Goal: Information Seeking & Learning: Learn about a topic

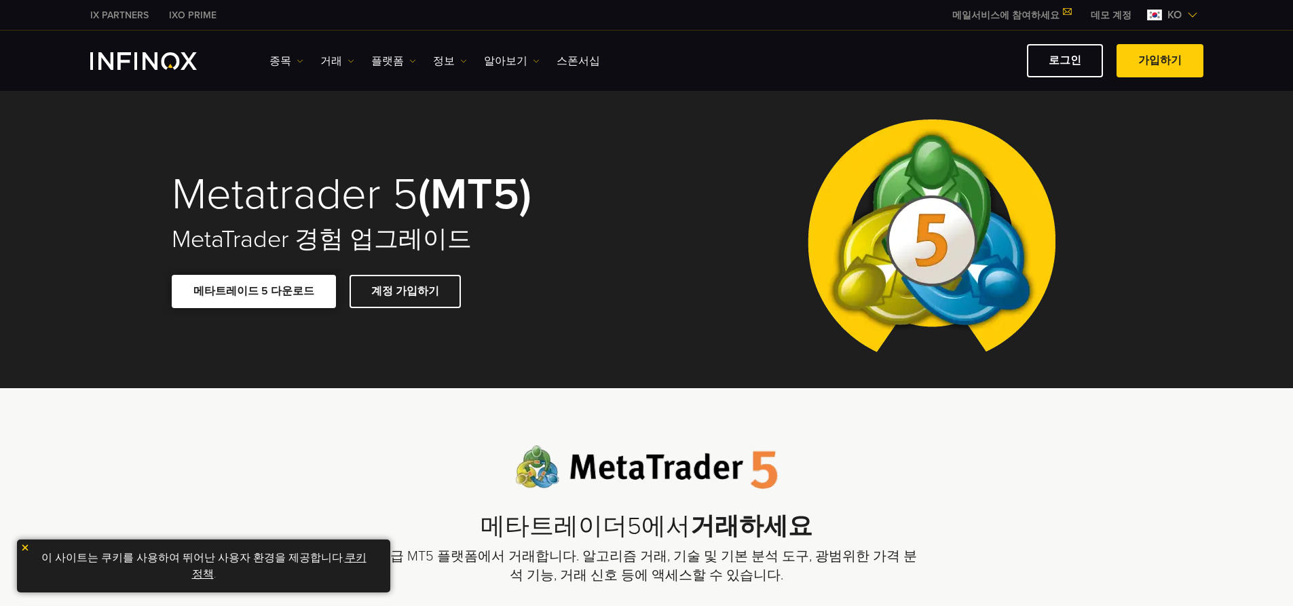
click at [254, 291] on span at bounding box center [254, 291] width 0 height 0
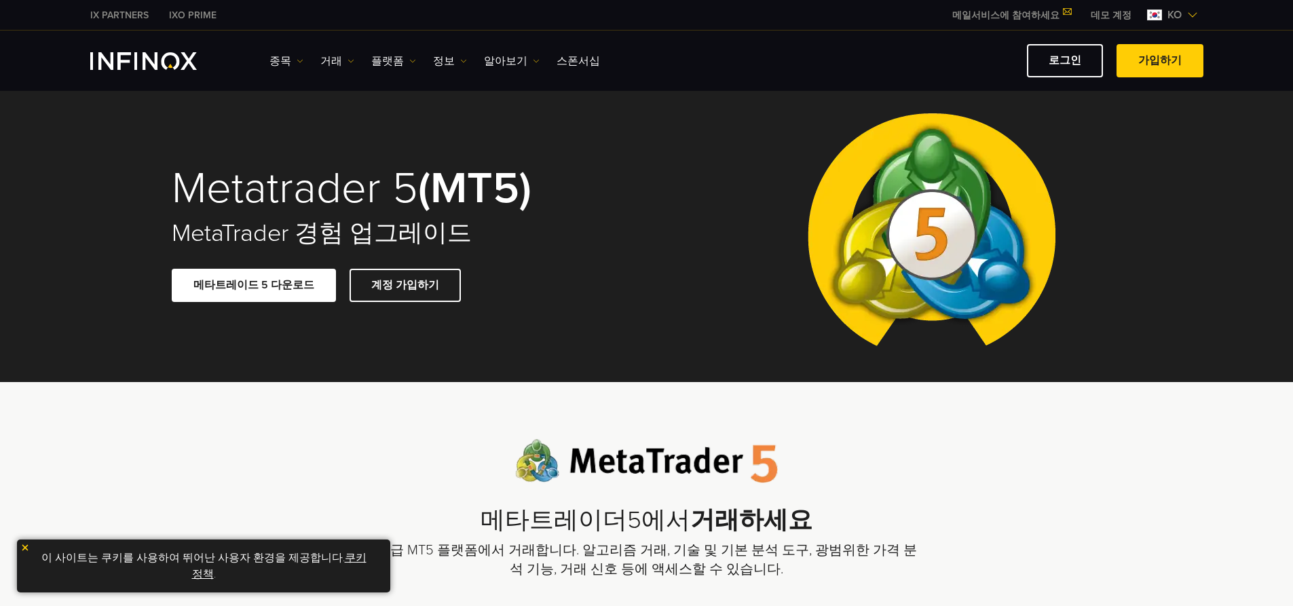
click at [115, 47] on div "종목 종목 상품 정보 거래 데모" at bounding box center [646, 60] width 1113 height 33
click at [124, 66] on img "INFINOX Logo" at bounding box center [143, 61] width 107 height 18
